Goal: Transaction & Acquisition: Purchase product/service

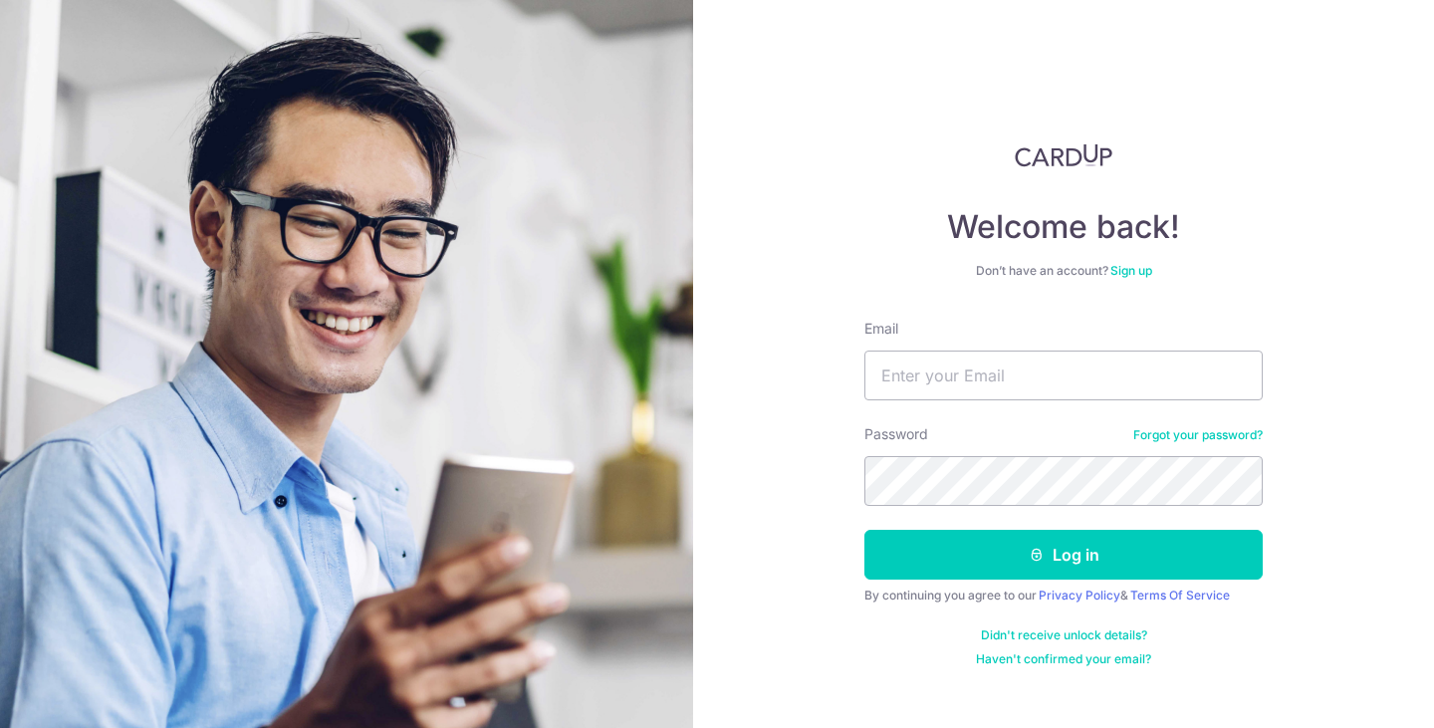
type input "[EMAIL_ADDRESS][DOMAIN_NAME]"
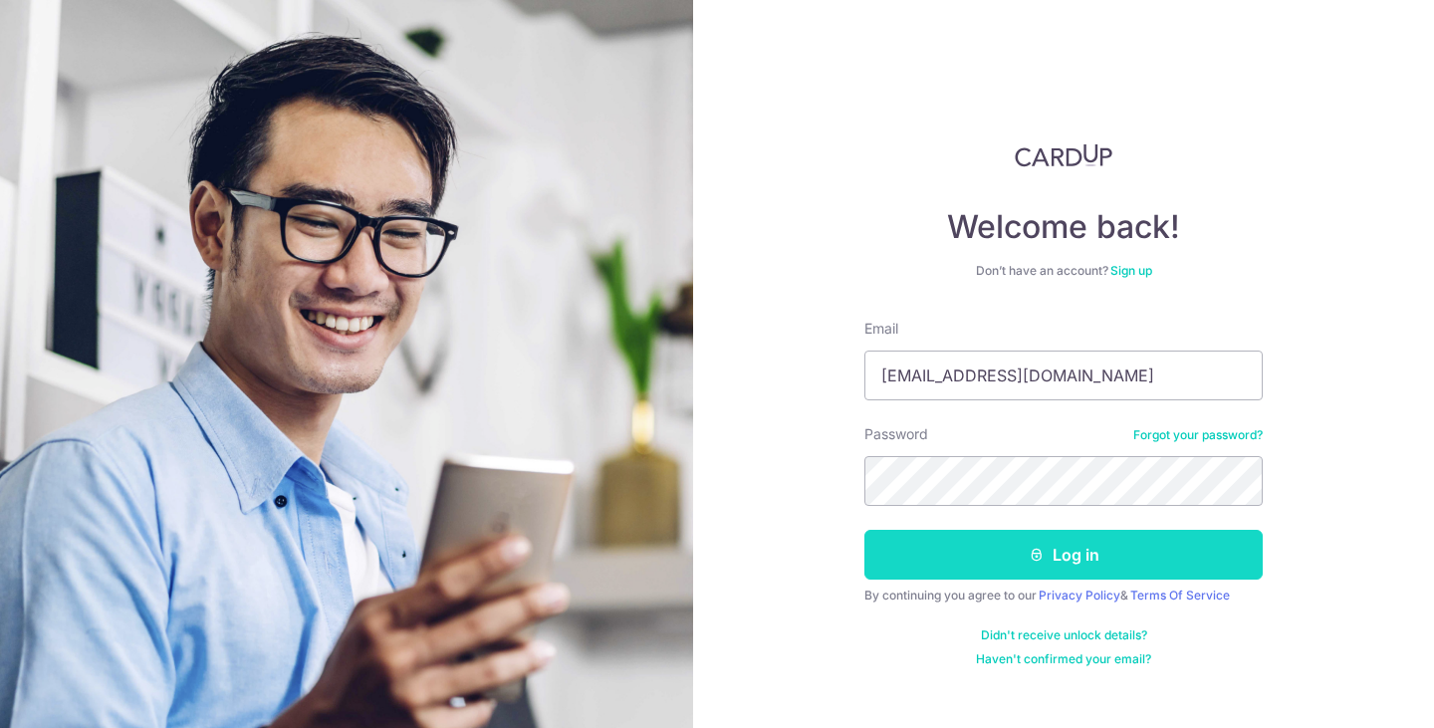
click at [1041, 553] on icon "submit" at bounding box center [1036, 555] width 16 height 16
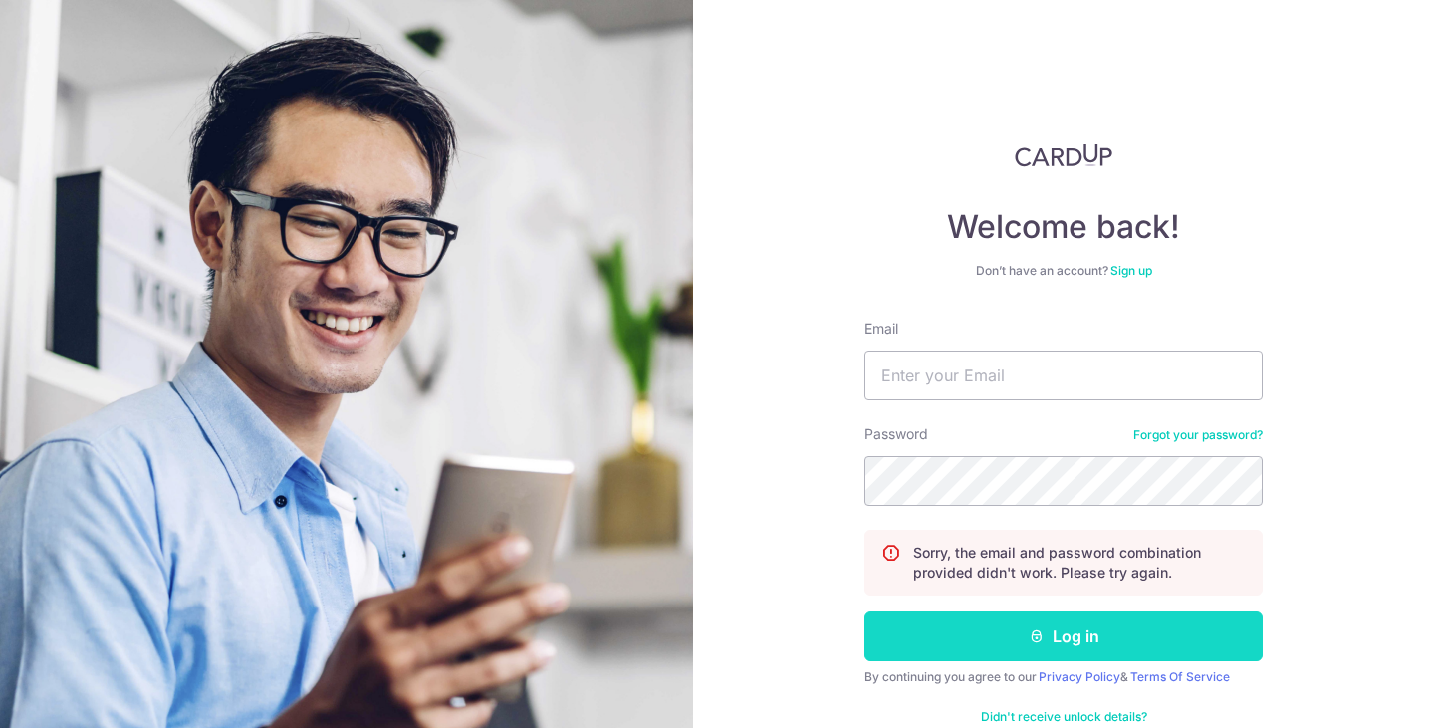
click at [1119, 647] on button "Log in" at bounding box center [1063, 636] width 398 height 50
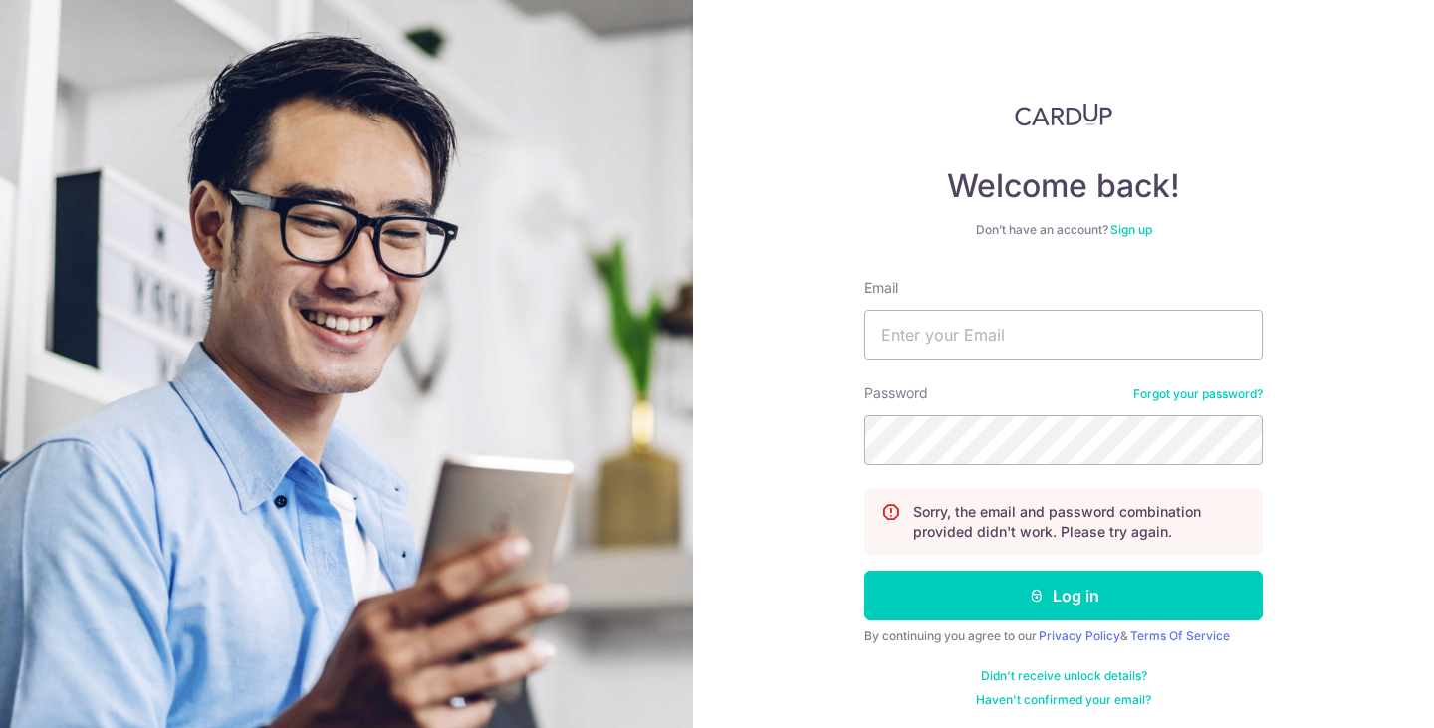
scroll to position [45, 0]
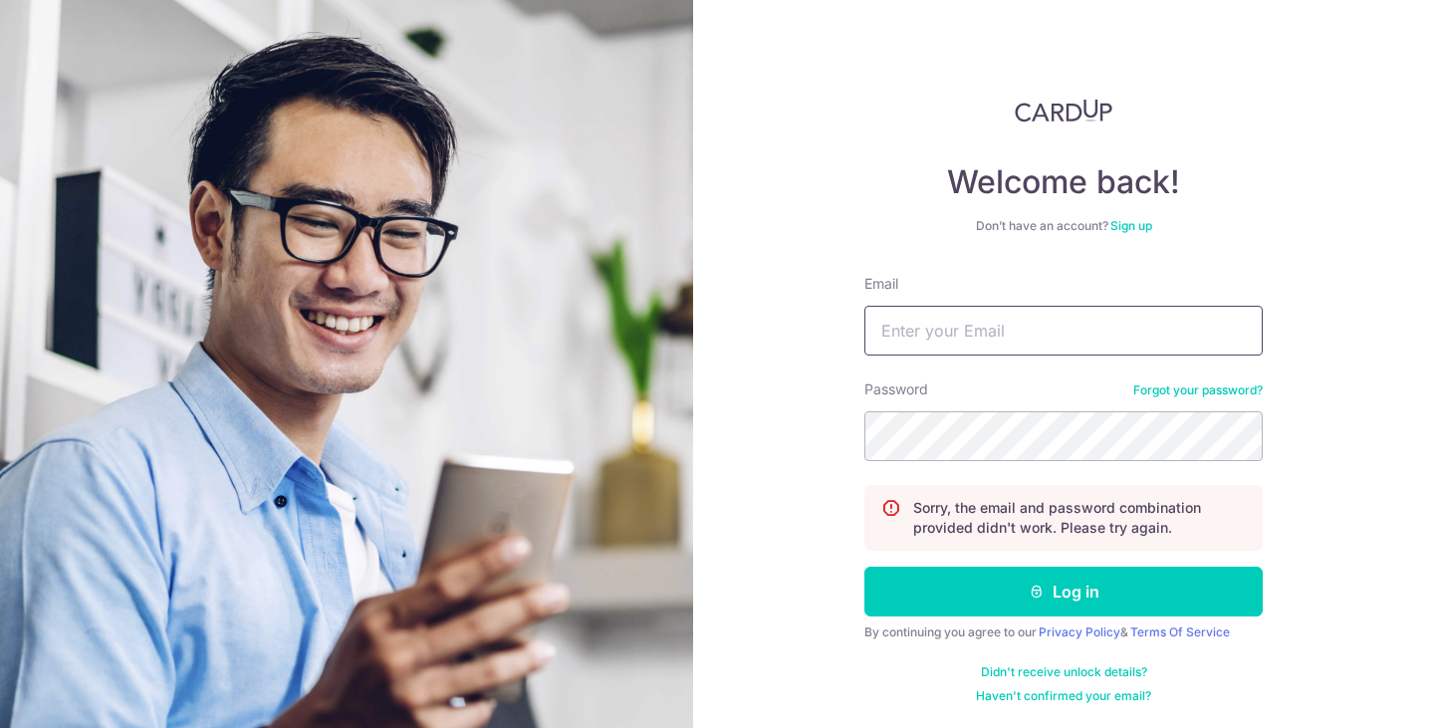
click at [1147, 329] on input "Email" at bounding box center [1063, 331] width 398 height 50
type input "eunicekhoozq@gmail.com"
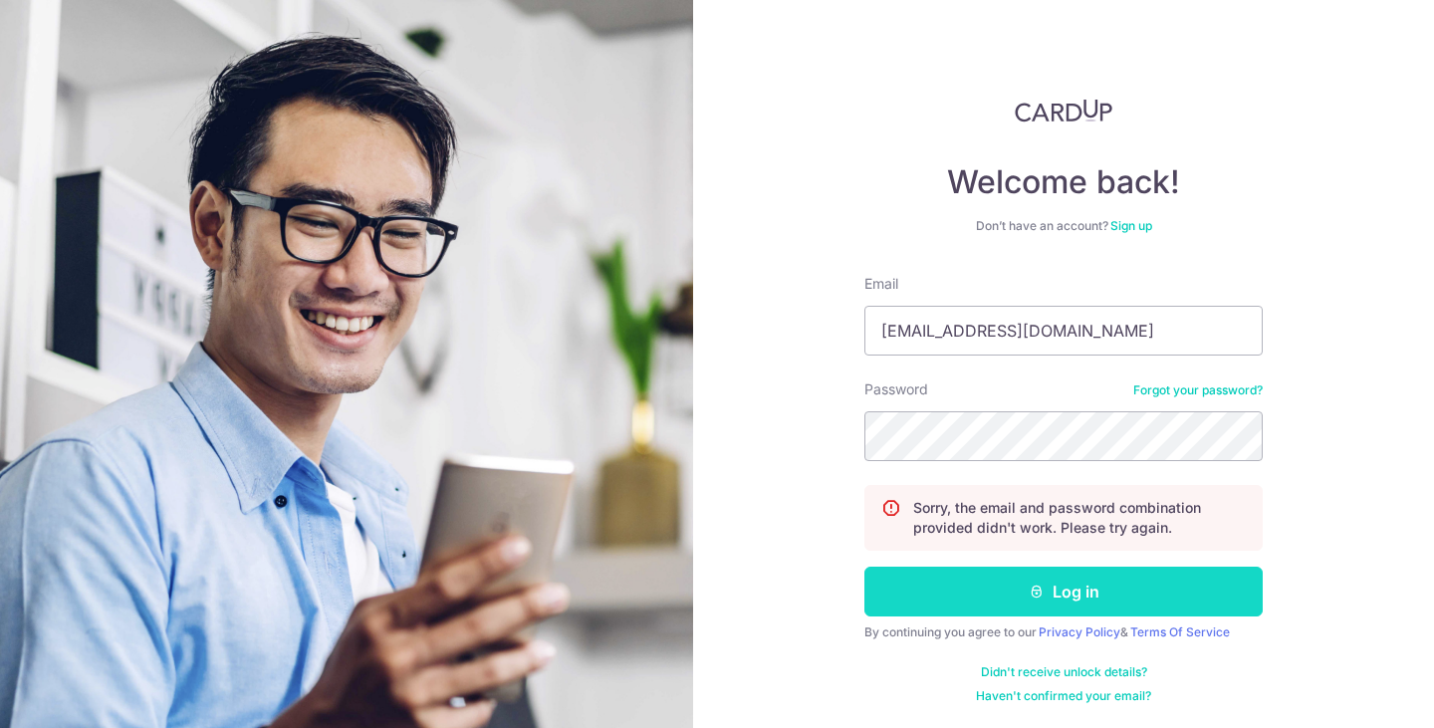
click at [1218, 595] on button "Log in" at bounding box center [1063, 591] width 398 height 50
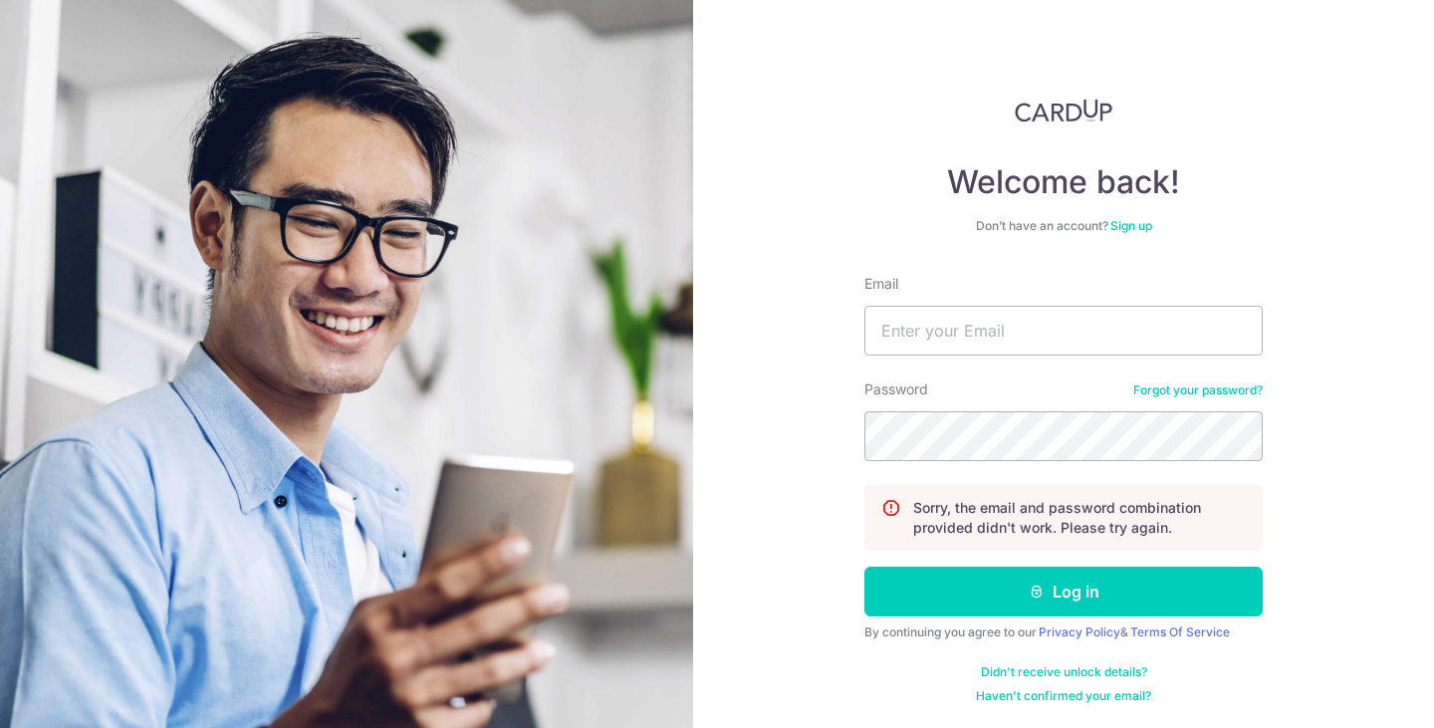
click at [1238, 394] on link "Forgot your password?" at bounding box center [1197, 390] width 129 height 16
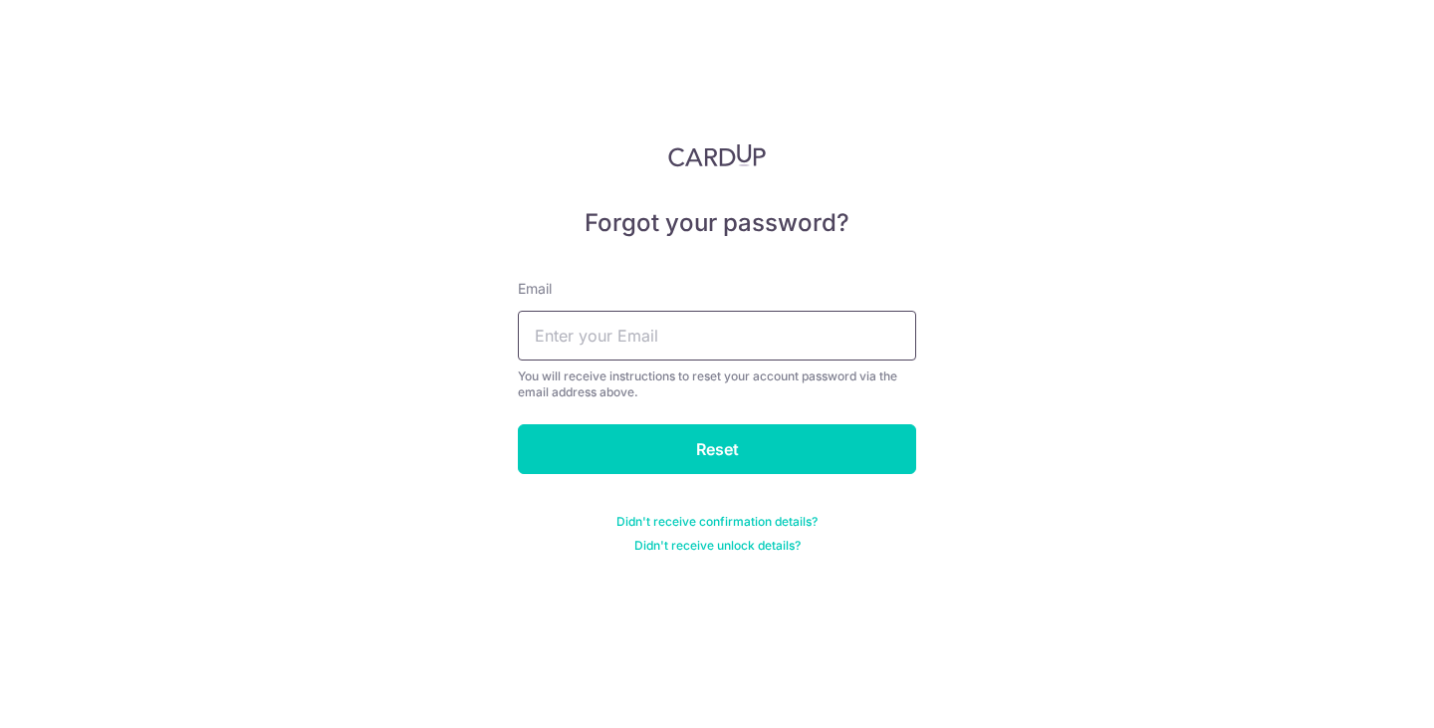
click at [831, 329] on input "text" at bounding box center [717, 336] width 398 height 50
type input "eunicekhoozq@gmail.com"
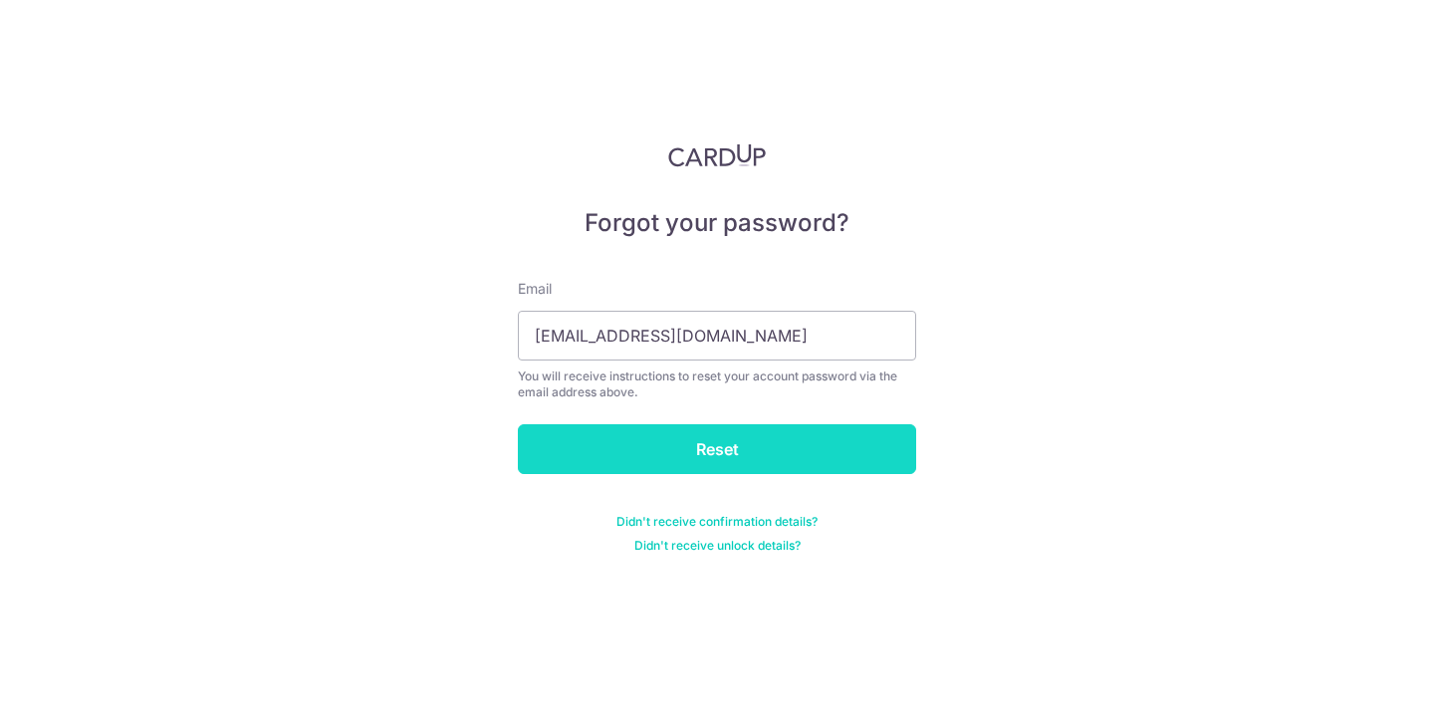
click at [789, 436] on input "Reset" at bounding box center [717, 449] width 398 height 50
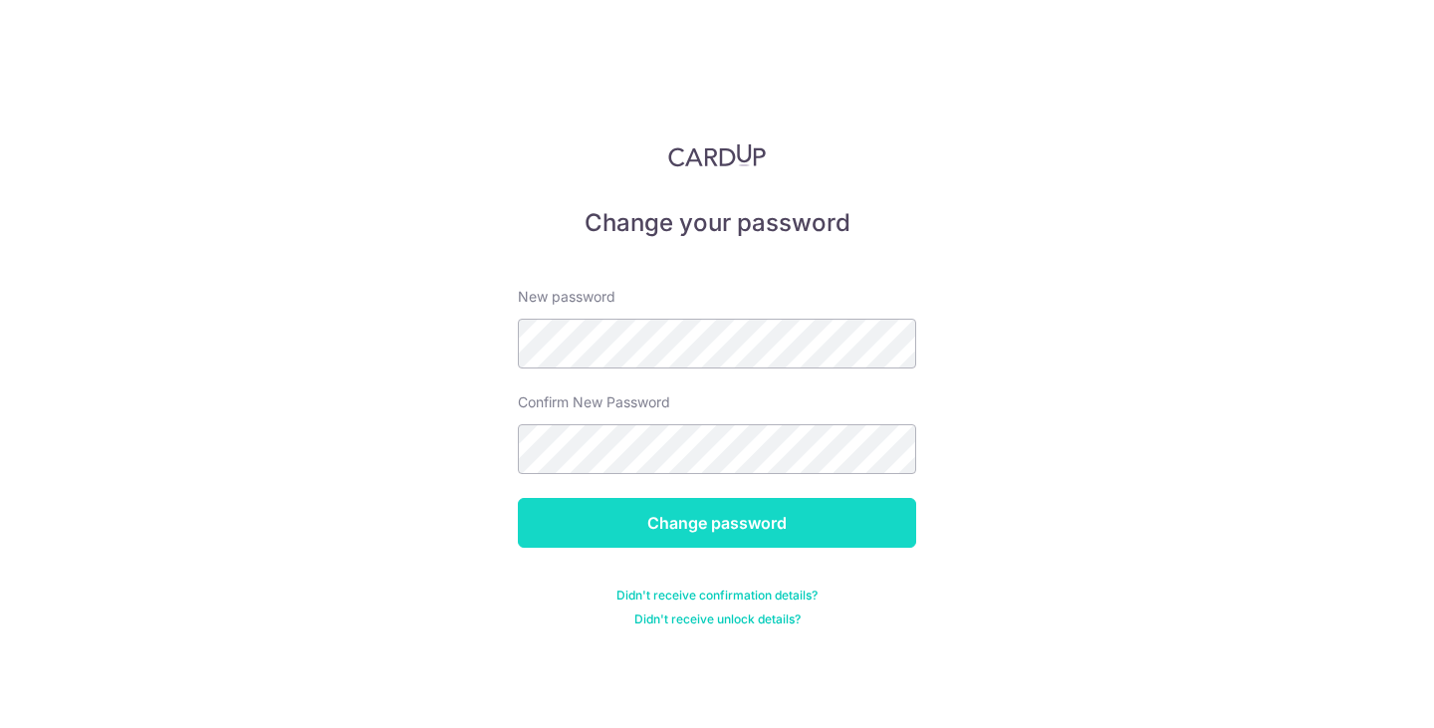
click at [850, 527] on input "Change password" at bounding box center [717, 523] width 398 height 50
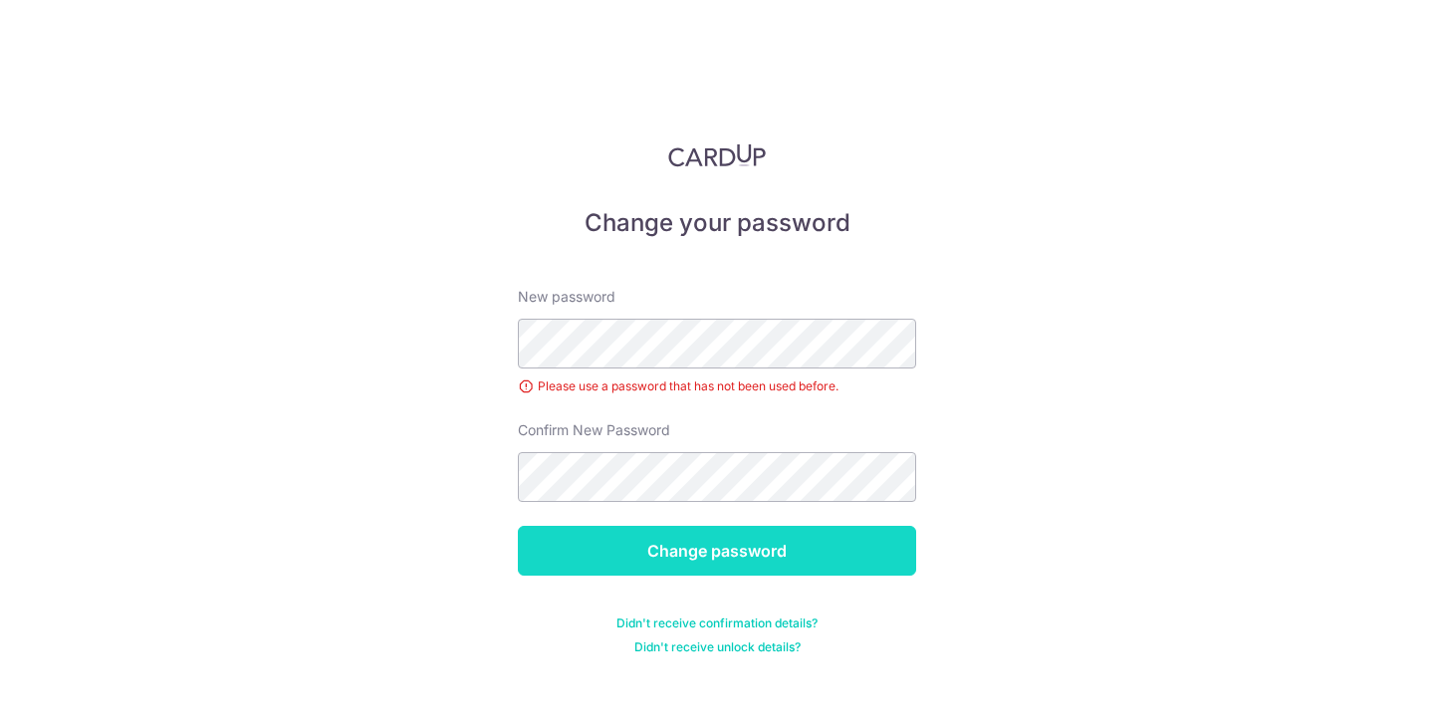
click at [842, 560] on input "Change password" at bounding box center [717, 551] width 398 height 50
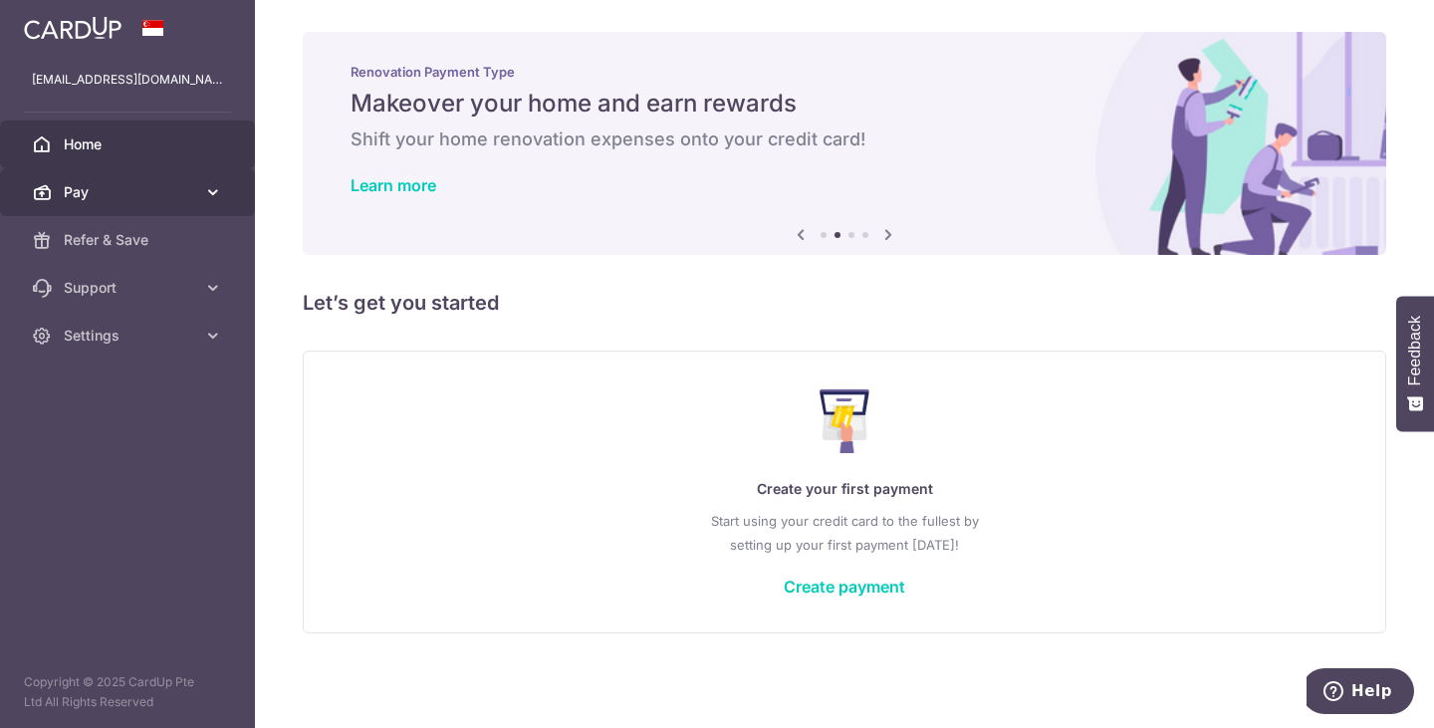
click at [201, 196] on link "Pay" at bounding box center [127, 192] width 255 height 48
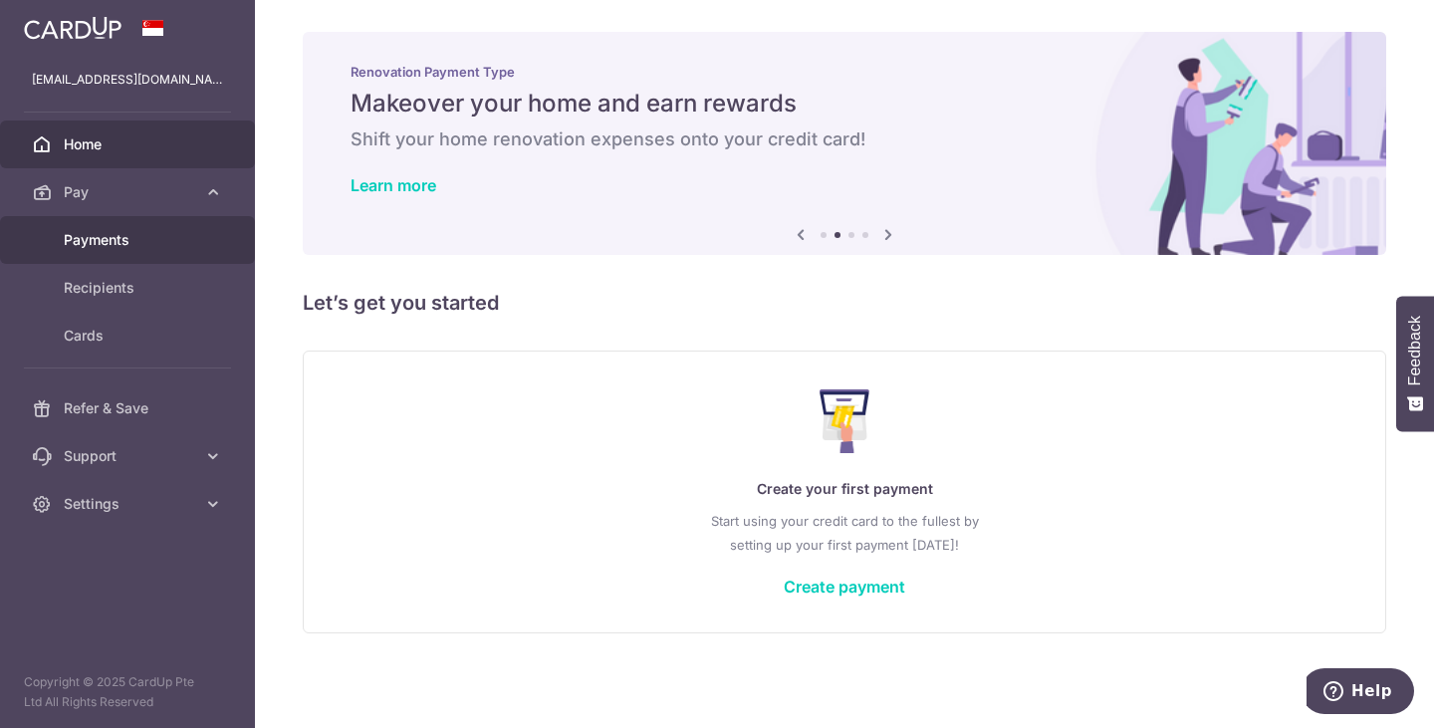
click at [154, 259] on link "Payments" at bounding box center [127, 240] width 255 height 48
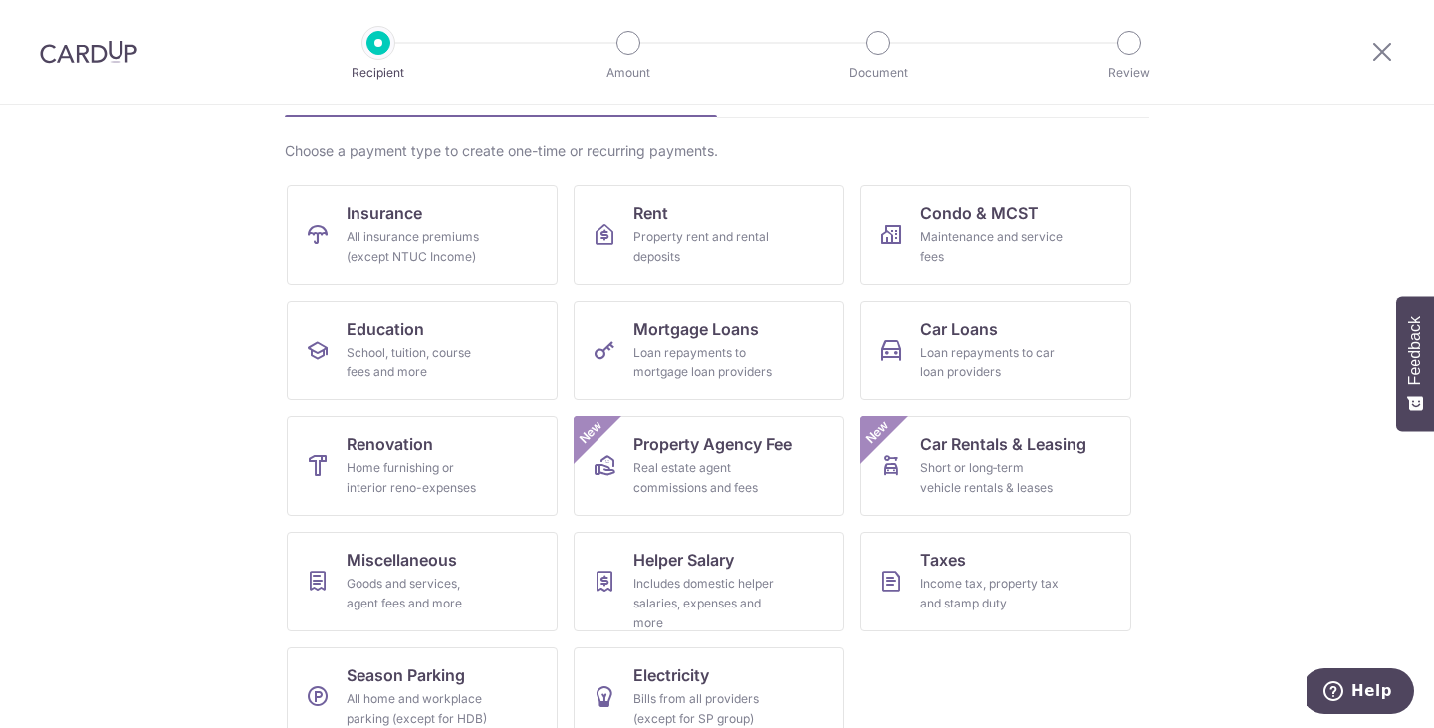
scroll to position [163, 0]
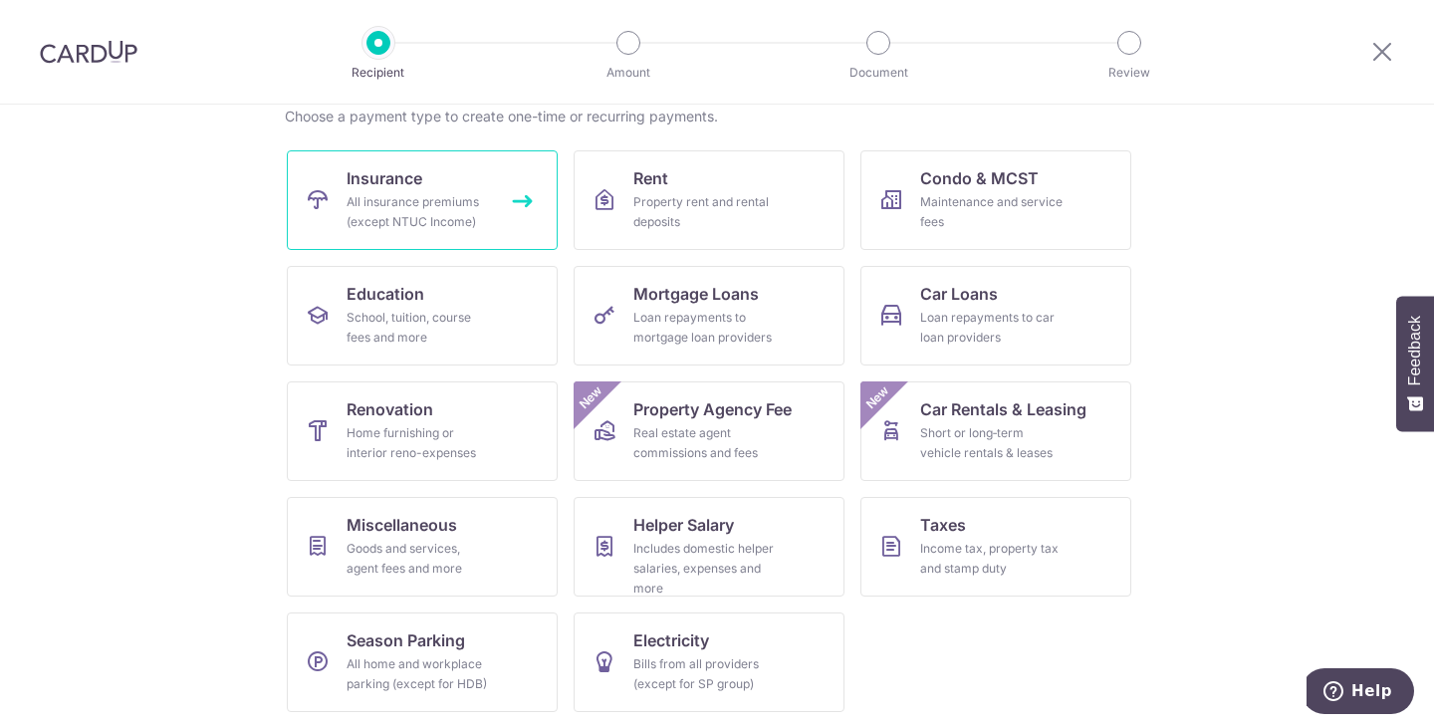
click at [453, 219] on div "All insurance premiums (except NTUC Income)" at bounding box center [417, 212] width 143 height 40
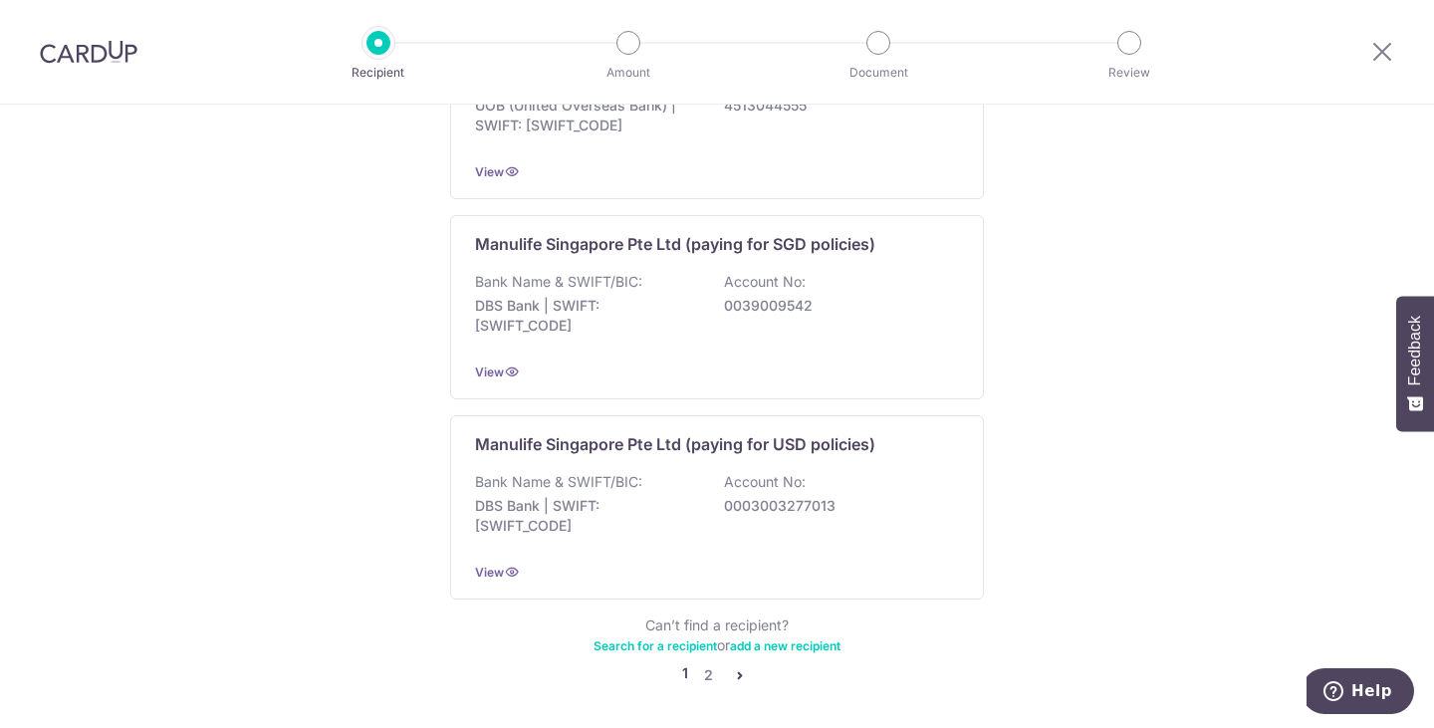
scroll to position [1991, 0]
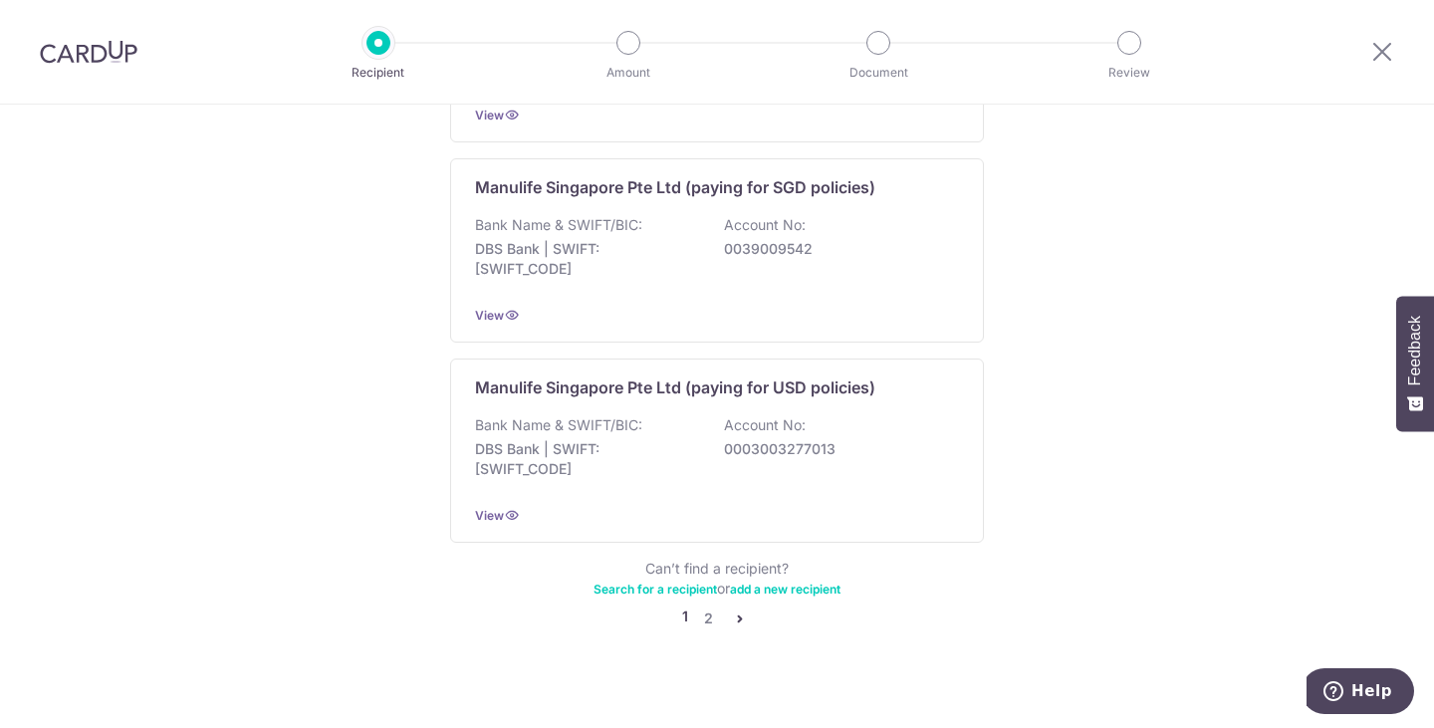
click at [703, 606] on link "2" at bounding box center [708, 618] width 24 height 24
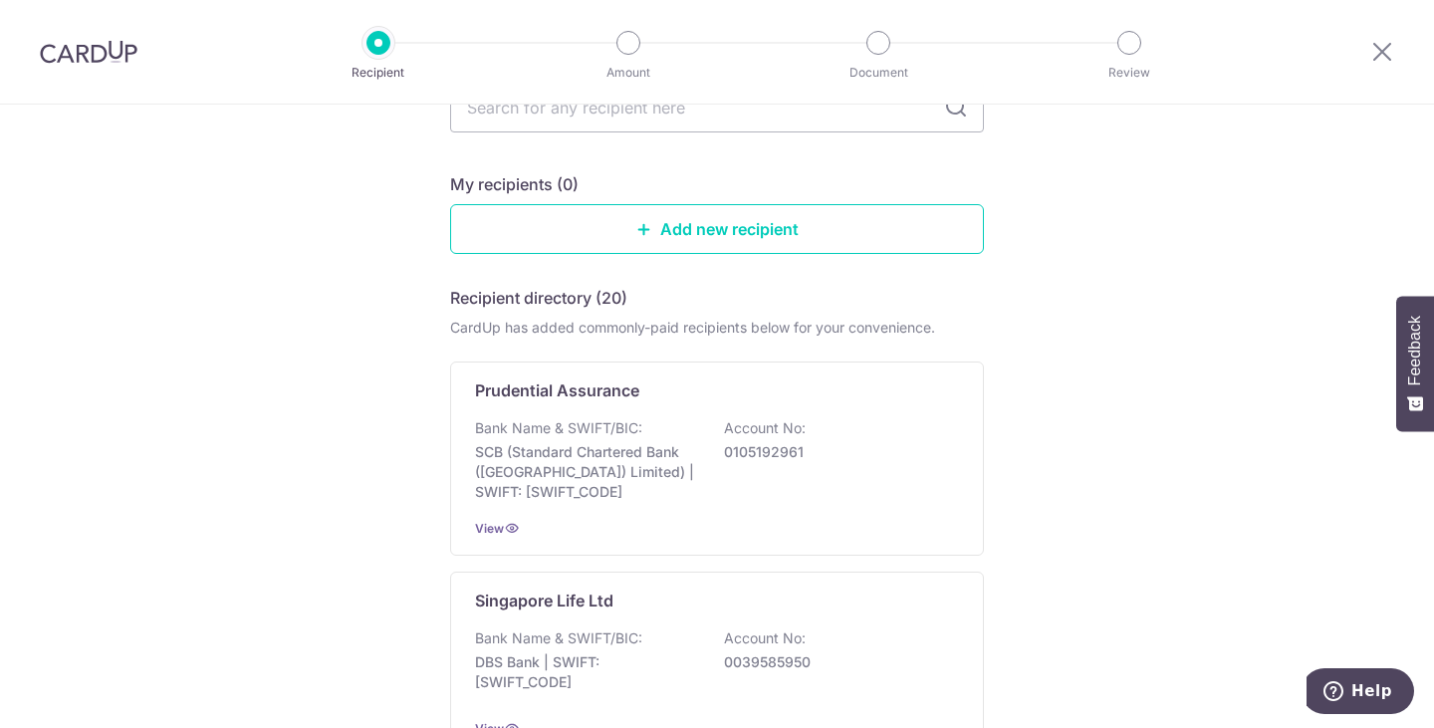
scroll to position [0, 0]
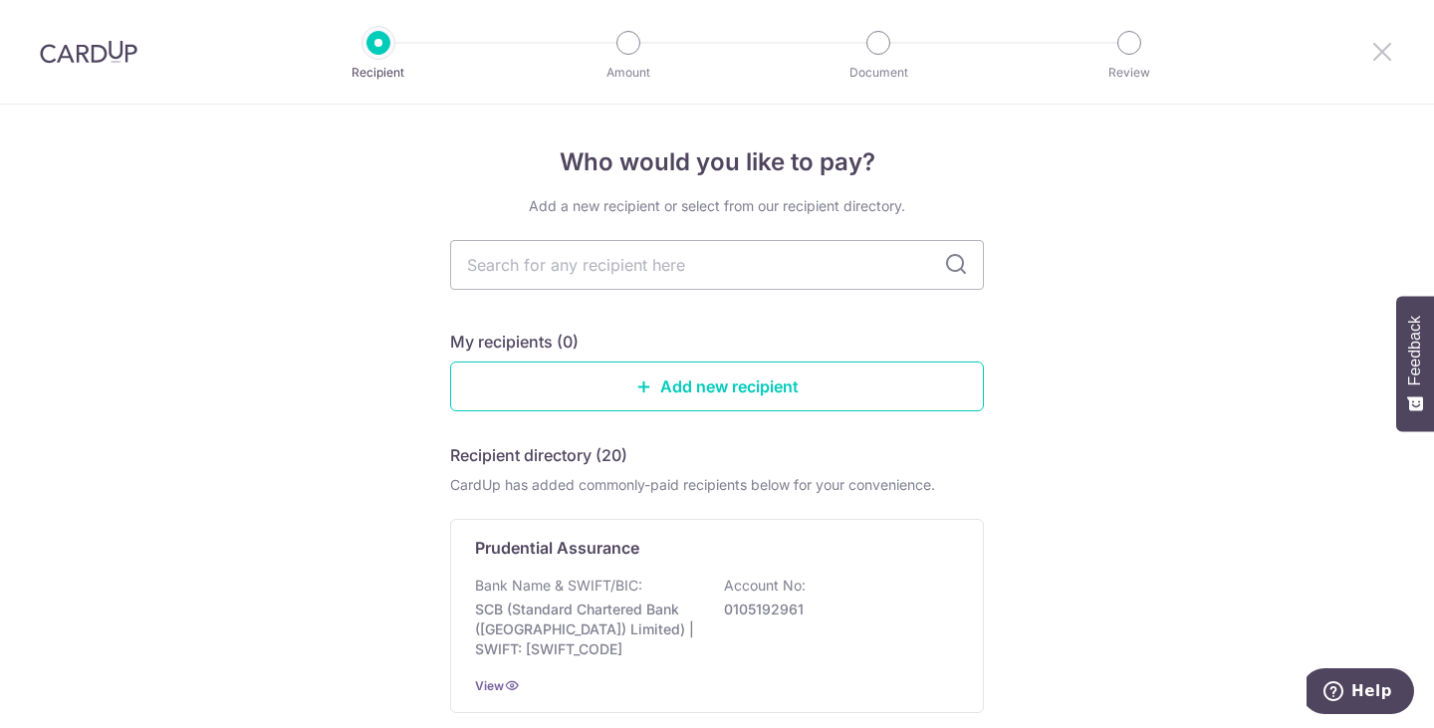
click at [1387, 59] on icon at bounding box center [1382, 51] width 24 height 25
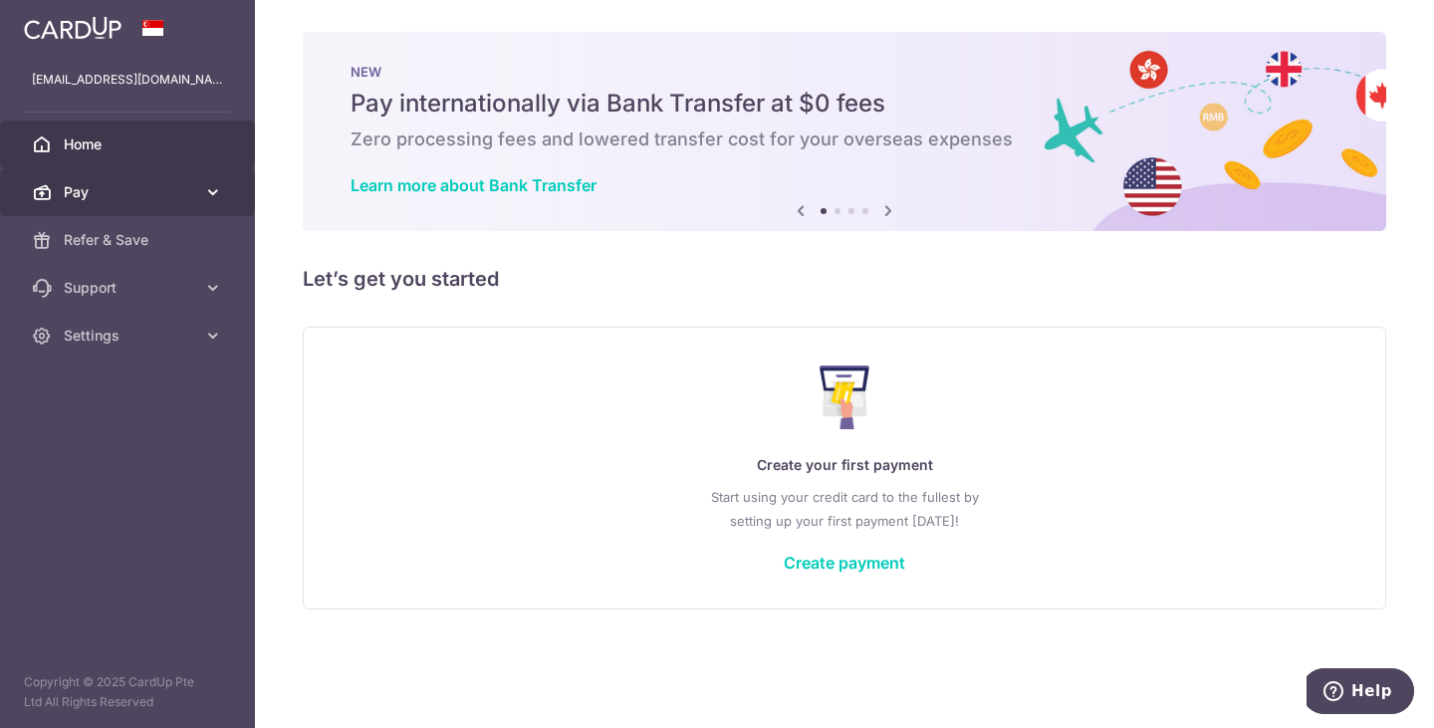
click at [50, 206] on link "Pay" at bounding box center [127, 192] width 255 height 48
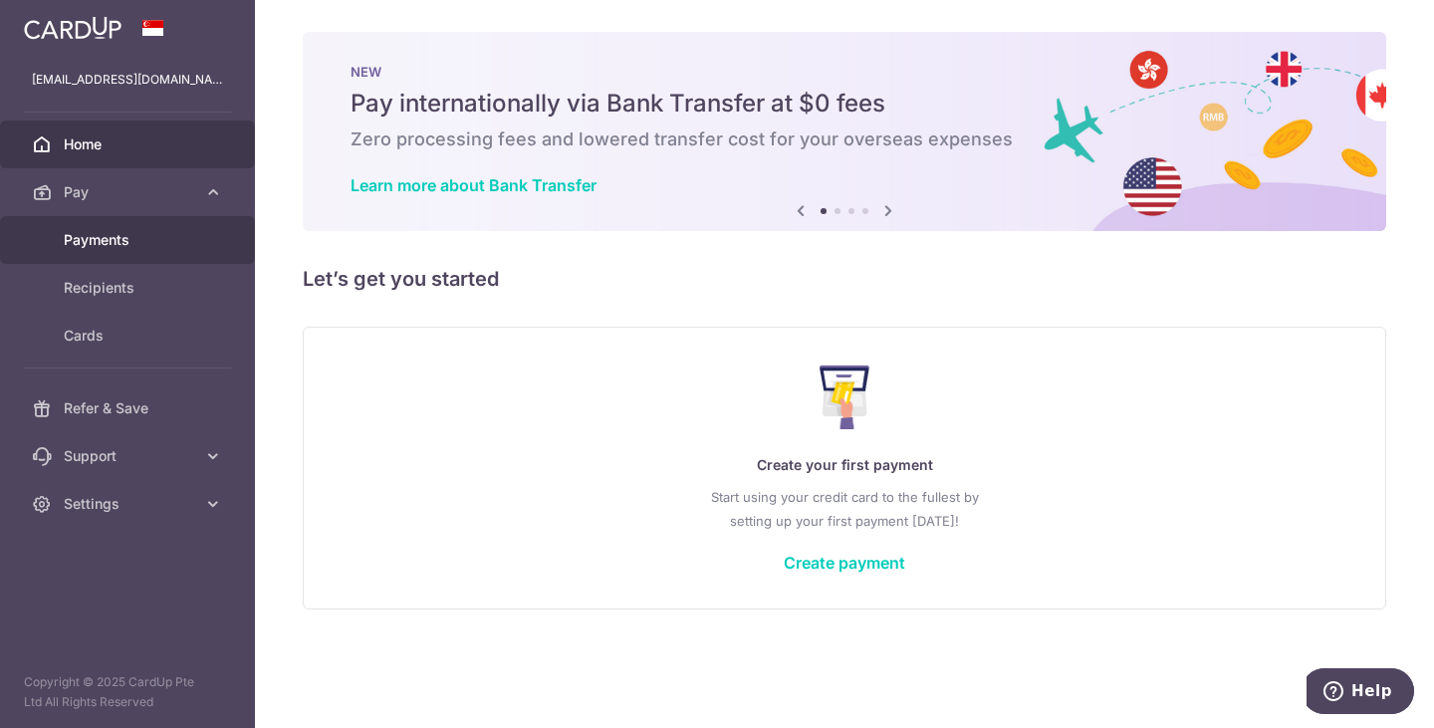
click at [75, 234] on span "Payments" at bounding box center [129, 240] width 131 height 20
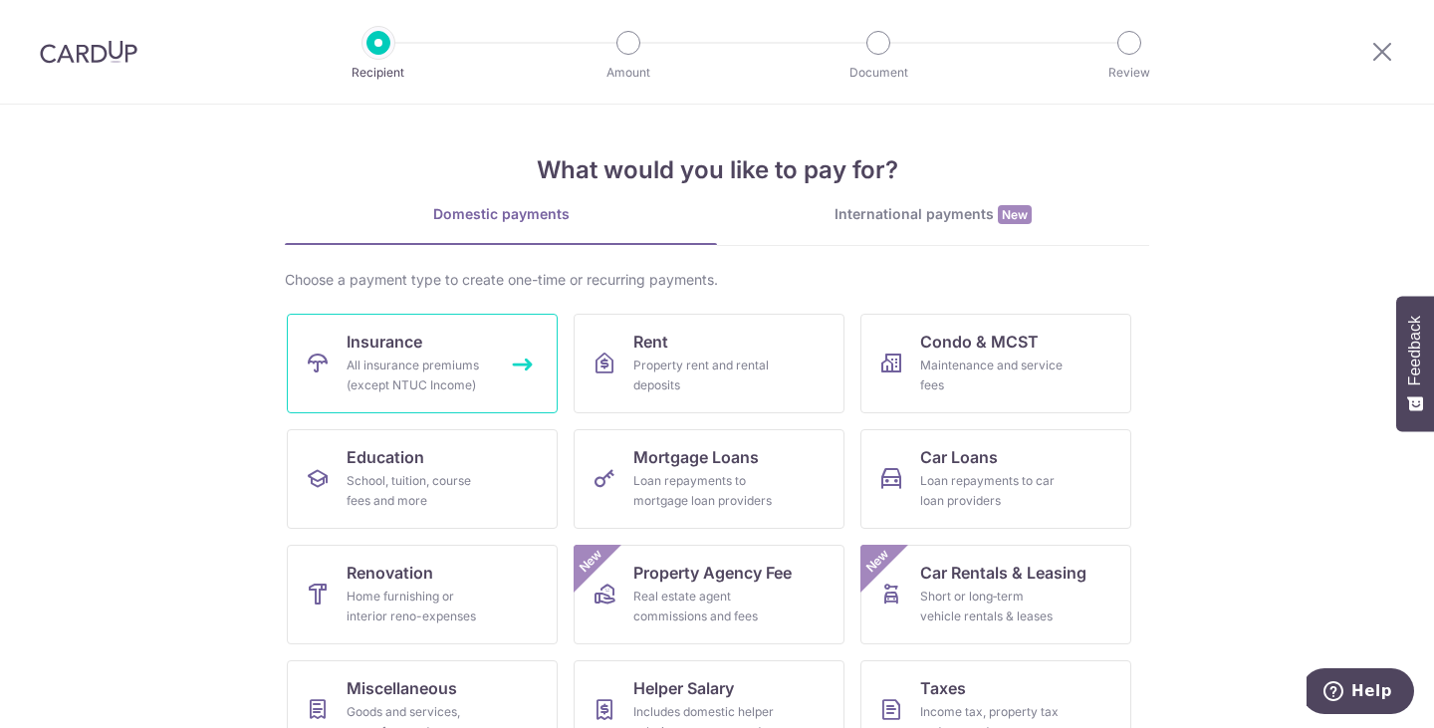
click at [317, 365] on icon at bounding box center [318, 363] width 24 height 24
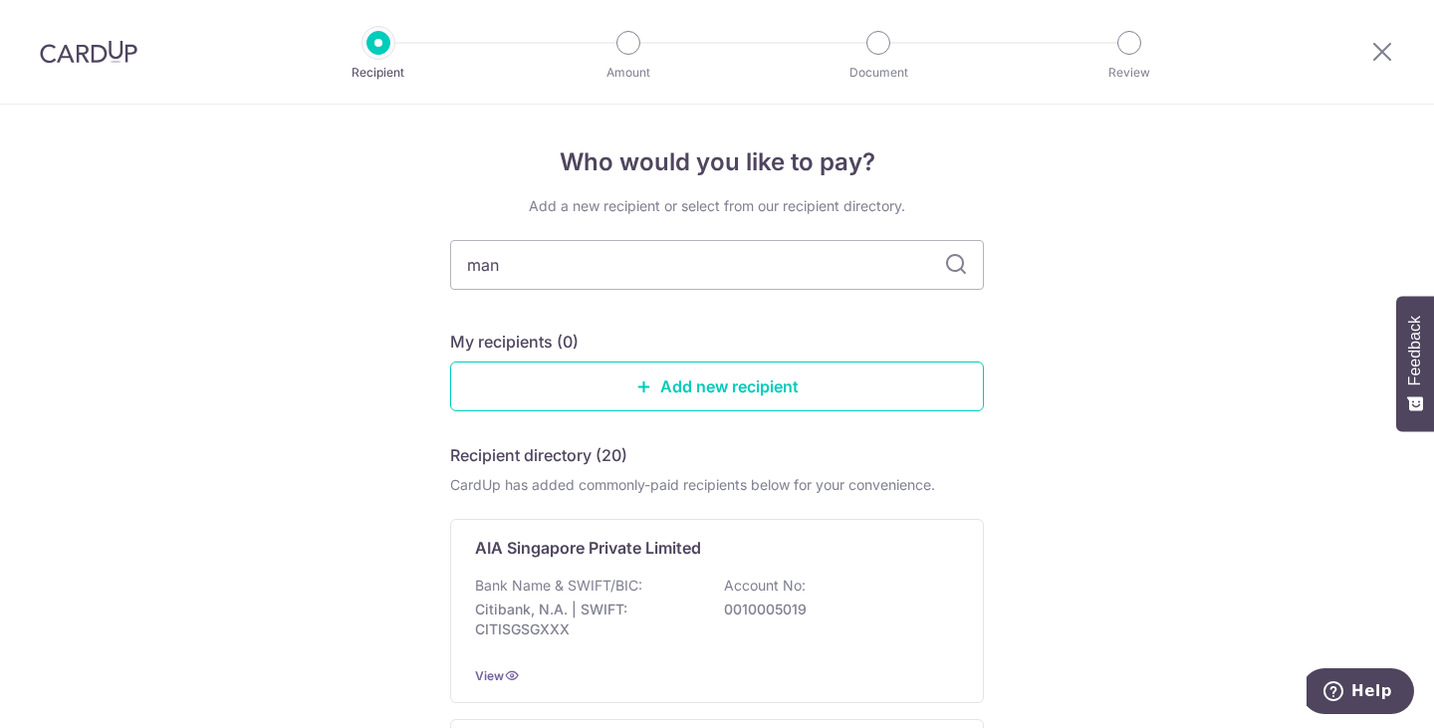
type input "manu"
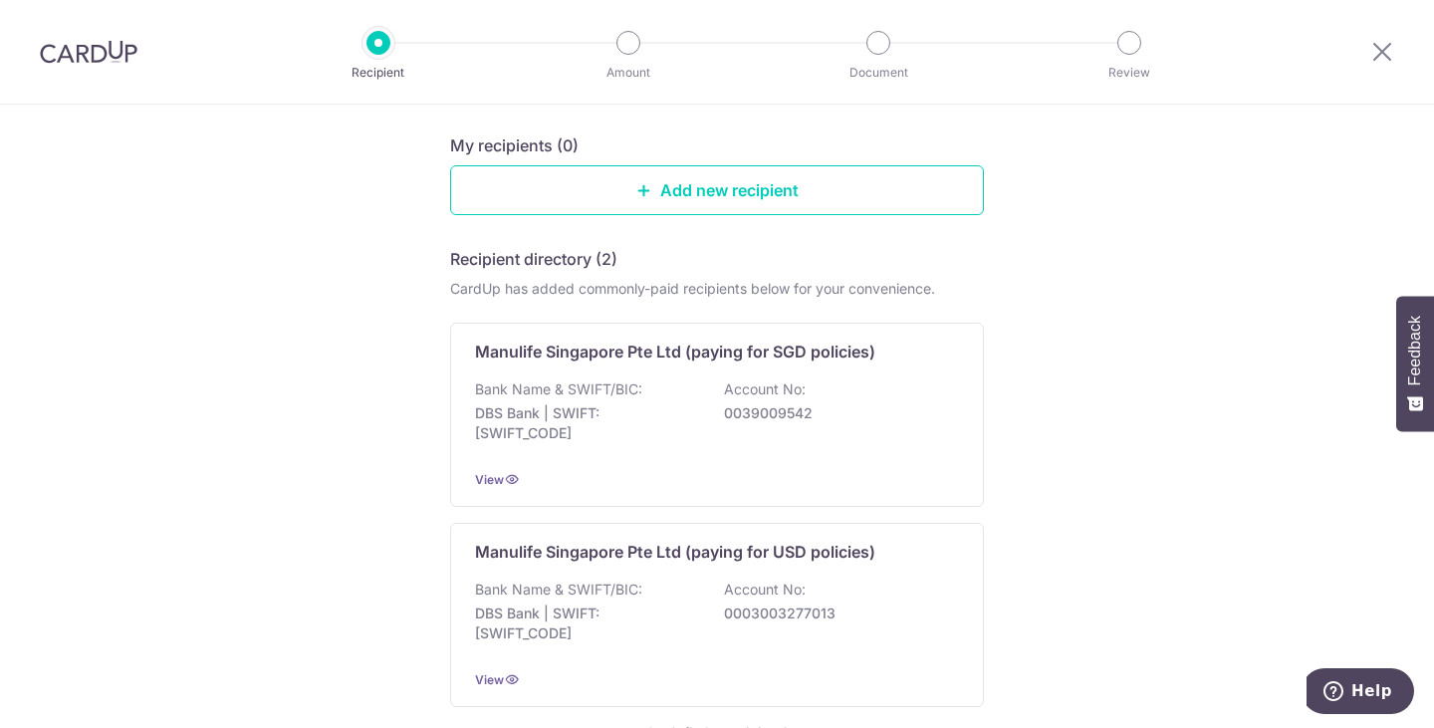
scroll to position [197, 0]
click at [742, 425] on div "Bank Name & SWIFT/BIC: DBS Bank | SWIFT: DBSSSGSGXXX Account No: 0039009542" at bounding box center [717, 415] width 484 height 74
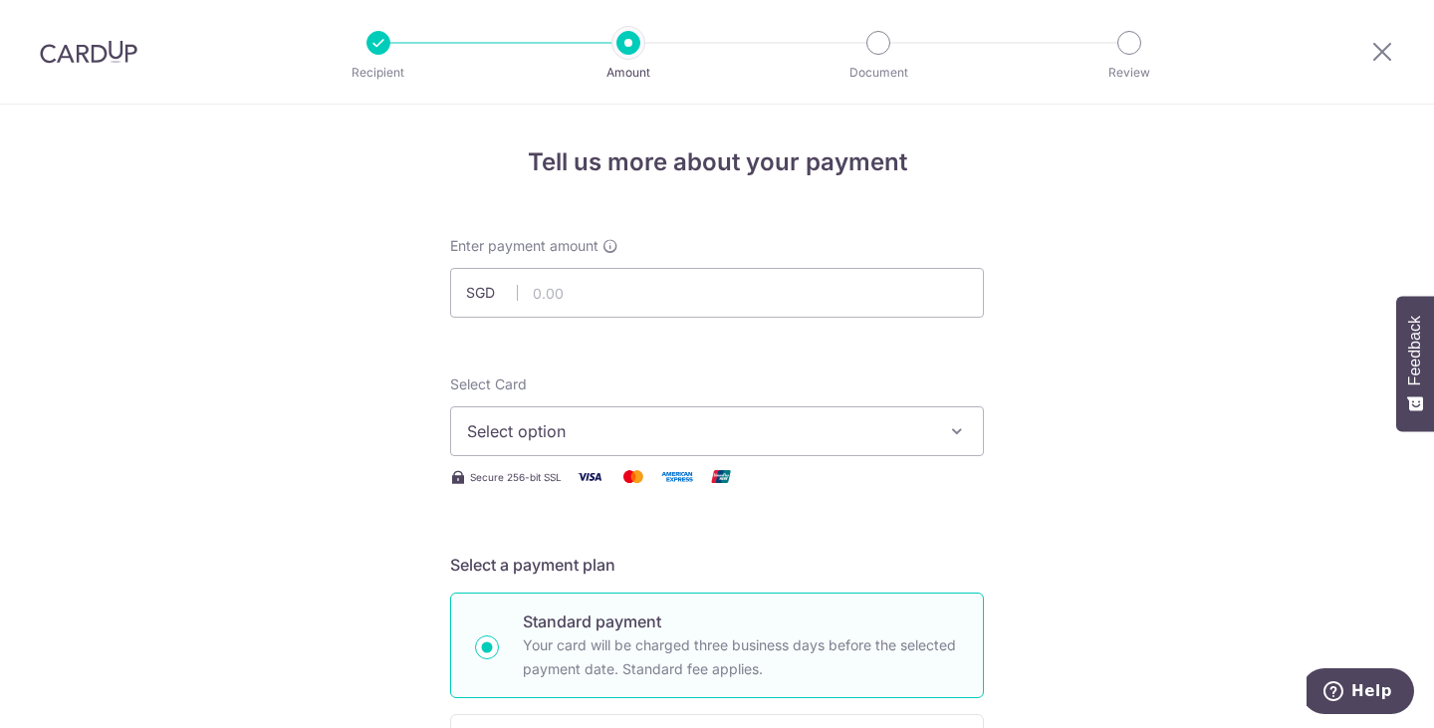
click at [472, 89] on div "Recipient Amount Document Review" at bounding box center [754, 52] width 854 height 104
click at [363, 42] on div "Recipient Amount Document Review" at bounding box center [754, 52] width 854 height 104
click at [1388, 57] on icon at bounding box center [1382, 51] width 24 height 25
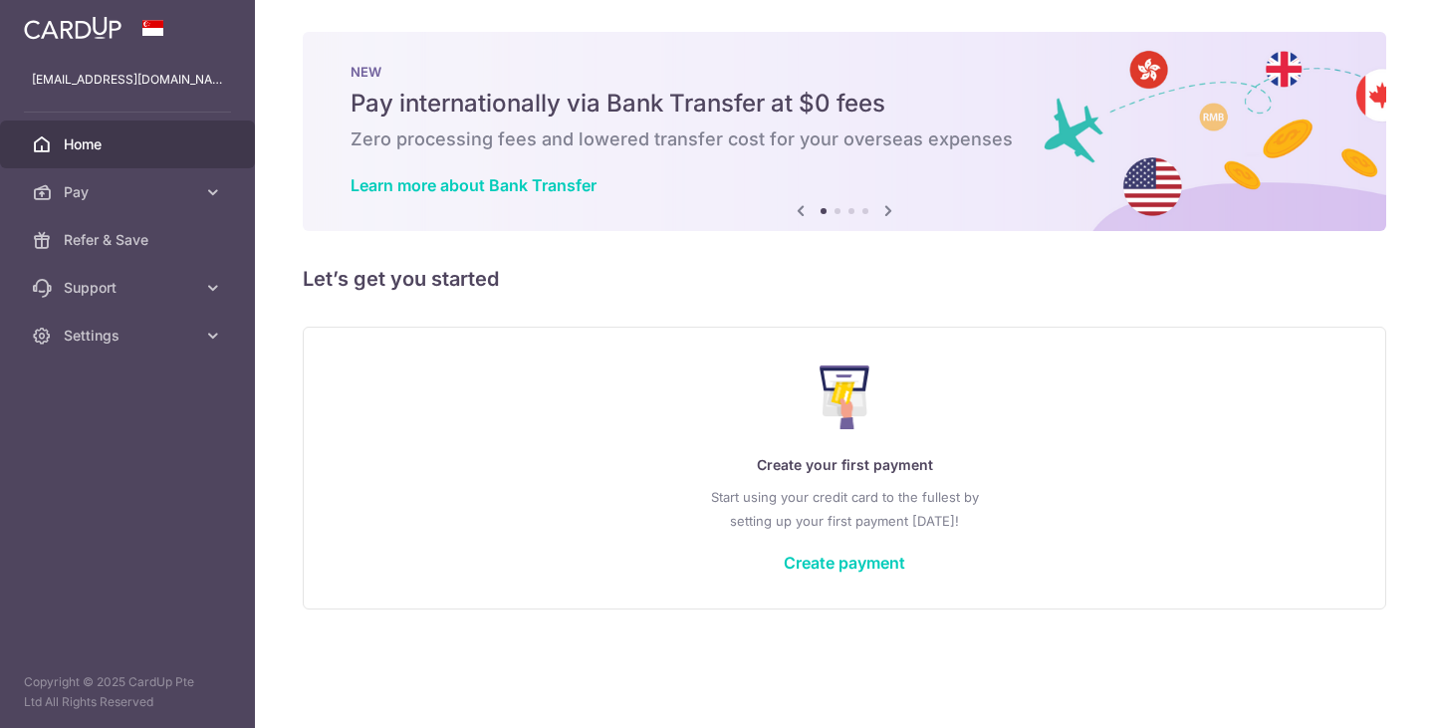
click at [192, 367] on aside "eunicekhoozq@gmail.com Home Pay Payments Recipients Cards Refer & Save Support …" at bounding box center [127, 364] width 255 height 728
click at [197, 347] on link "Settings" at bounding box center [127, 336] width 255 height 48
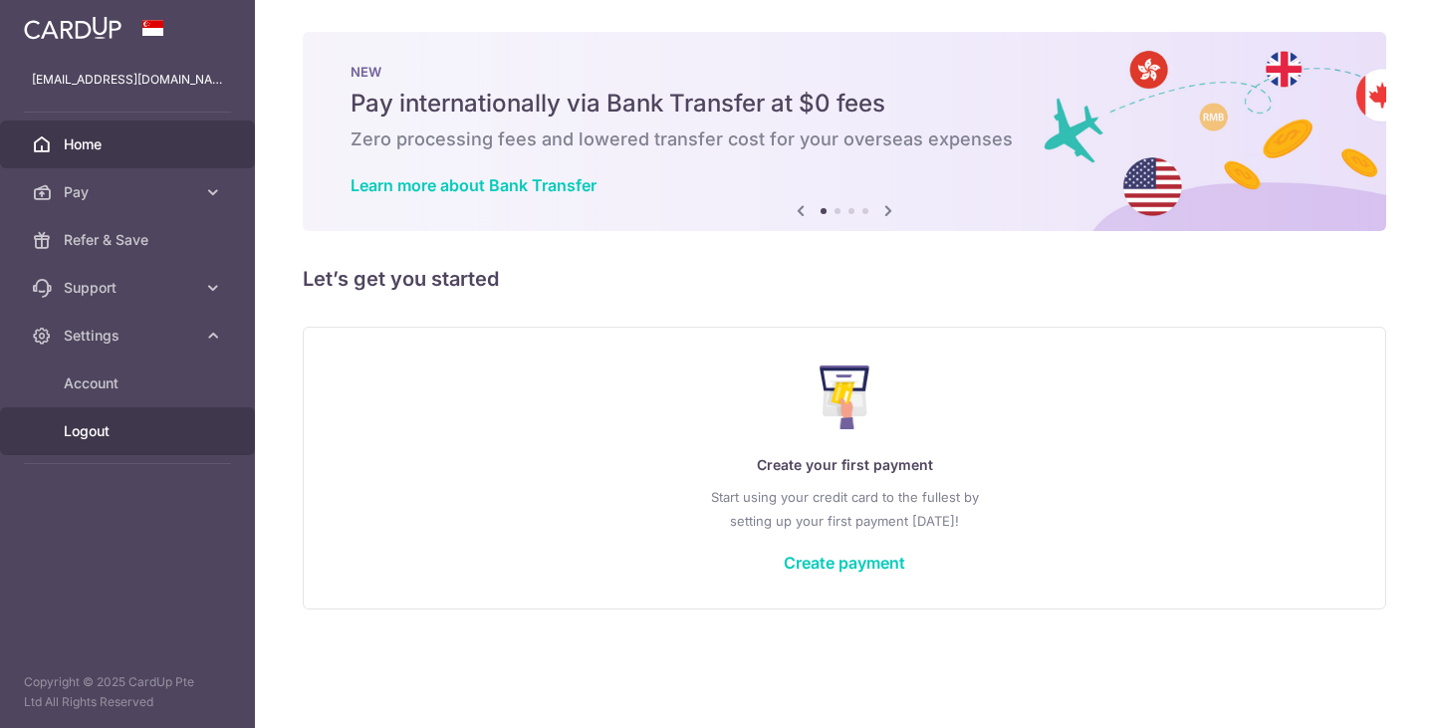
click at [102, 441] on link "Logout" at bounding box center [127, 431] width 255 height 48
